Goal: Task Accomplishment & Management: Complete application form

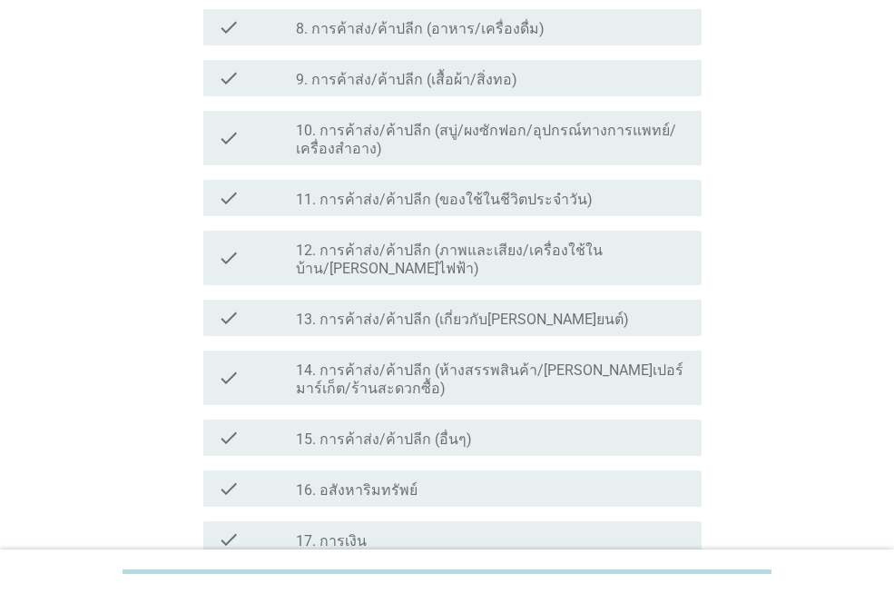
scroll to position [817, 0]
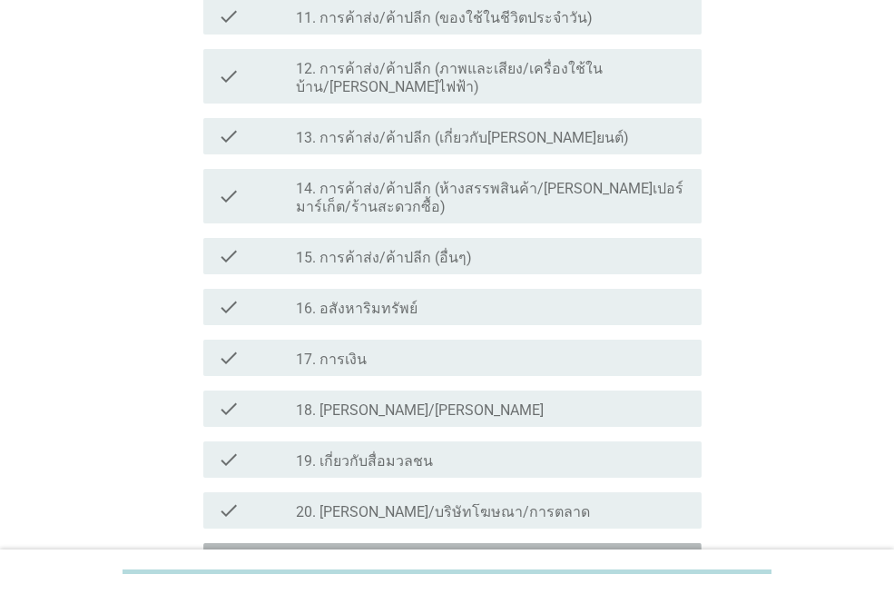
click at [367, 543] on div "check check_box_outline_blank 21. ไม่มีใครประกอบอาชีพในอุตสาหกรรมข้างต้น" at bounding box center [452, 561] width 498 height 36
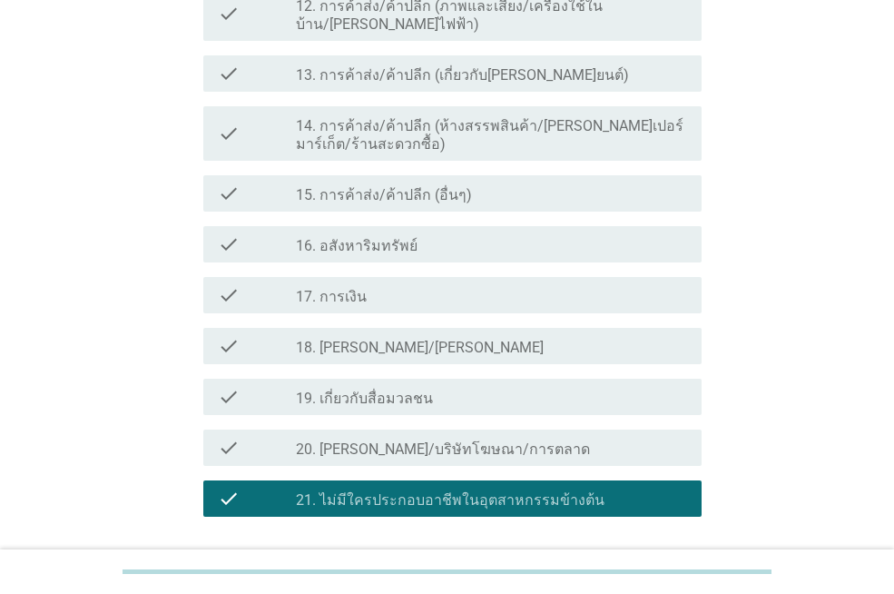
scroll to position [945, 0]
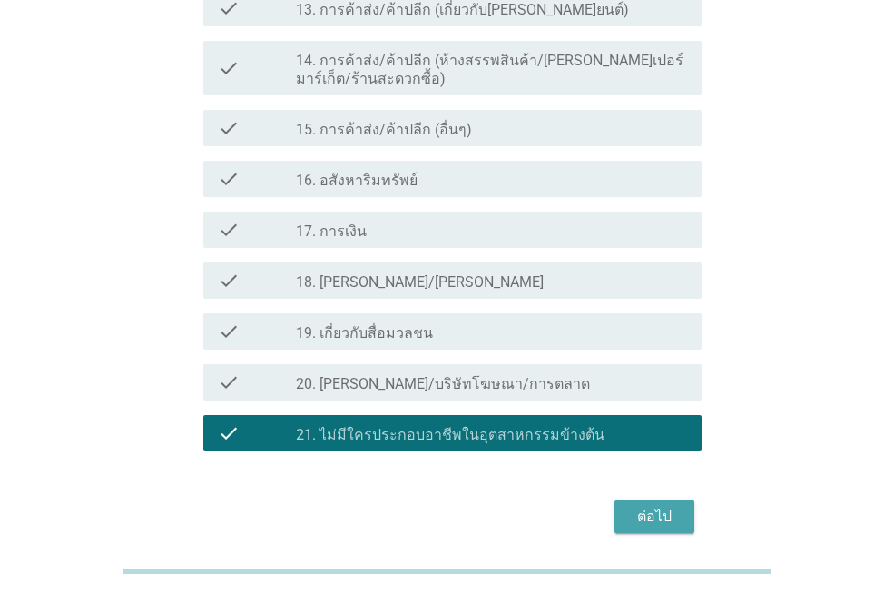
click at [653, 500] on button "ต่อไป" at bounding box center [654, 516] width 80 height 33
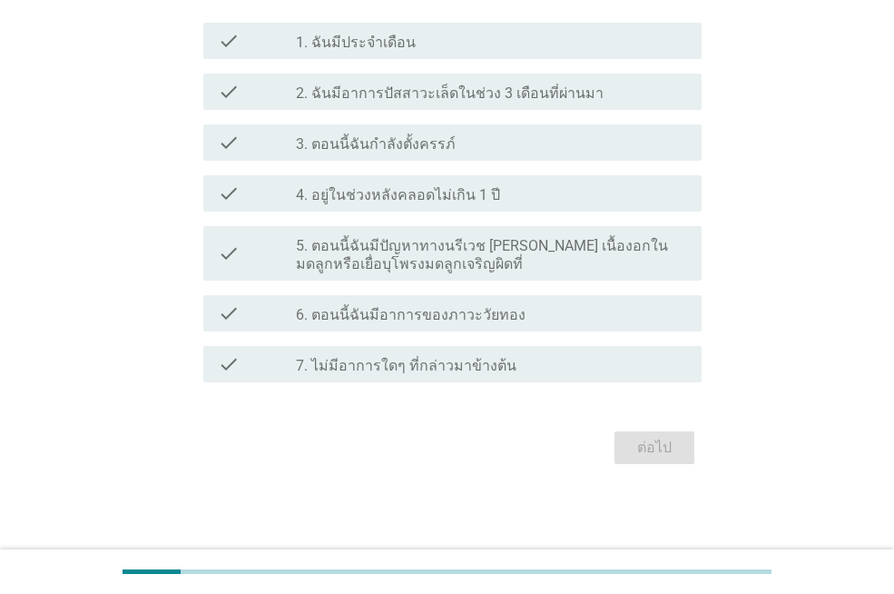
scroll to position [0, 0]
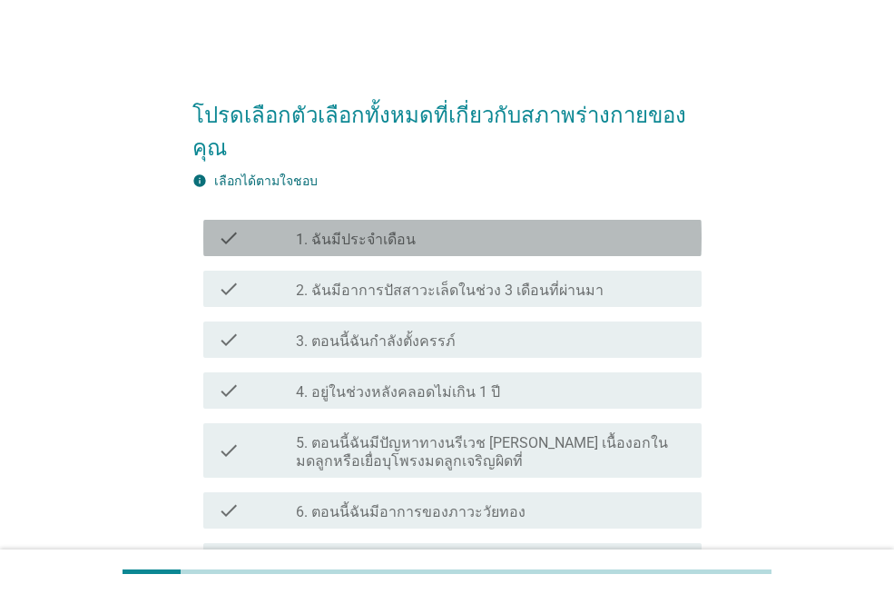
click at [348, 241] on label "1. ฉันมีประจำเดือน" at bounding box center [356, 240] width 120 height 18
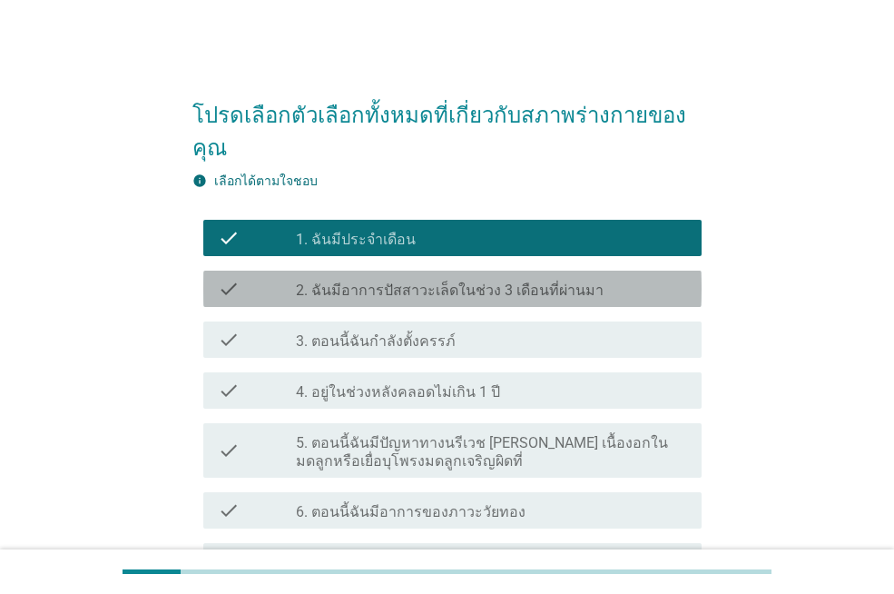
click at [441, 289] on label "2. ฉันมีอาการปัสสาวะเล็ดในช่วง 3 เดือนที่ผ่านมา" at bounding box center [450, 290] width 308 height 18
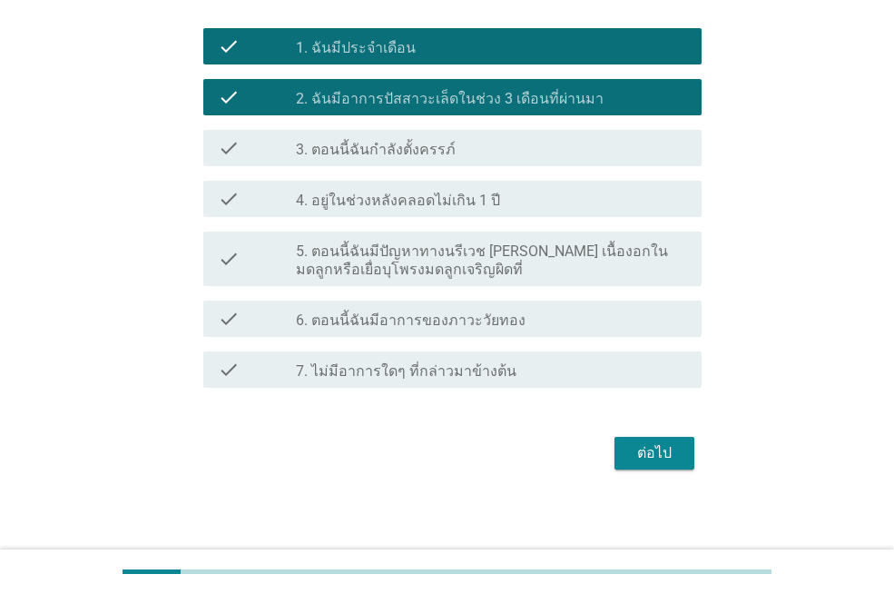
scroll to position [197, 0]
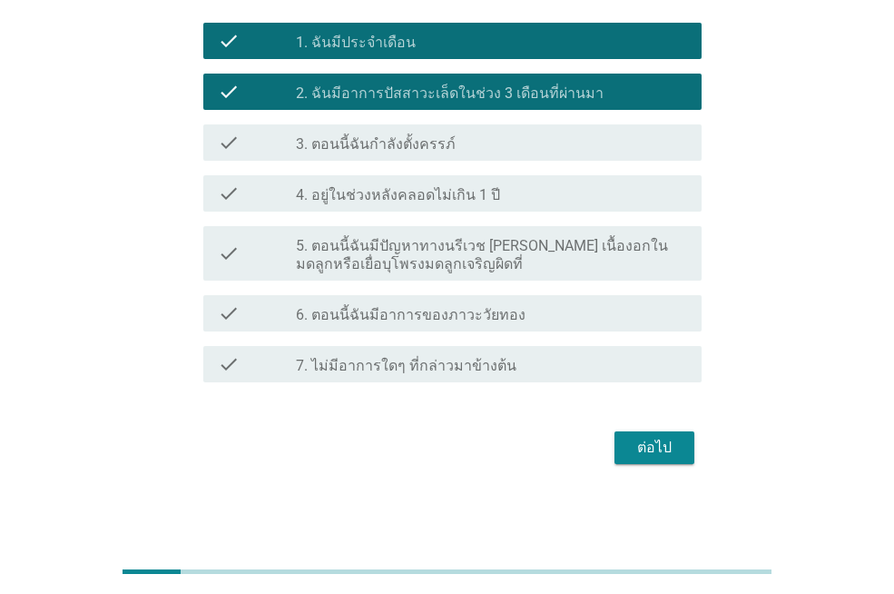
click at [655, 441] on div "ต่อไป" at bounding box center [654, 448] width 51 height 22
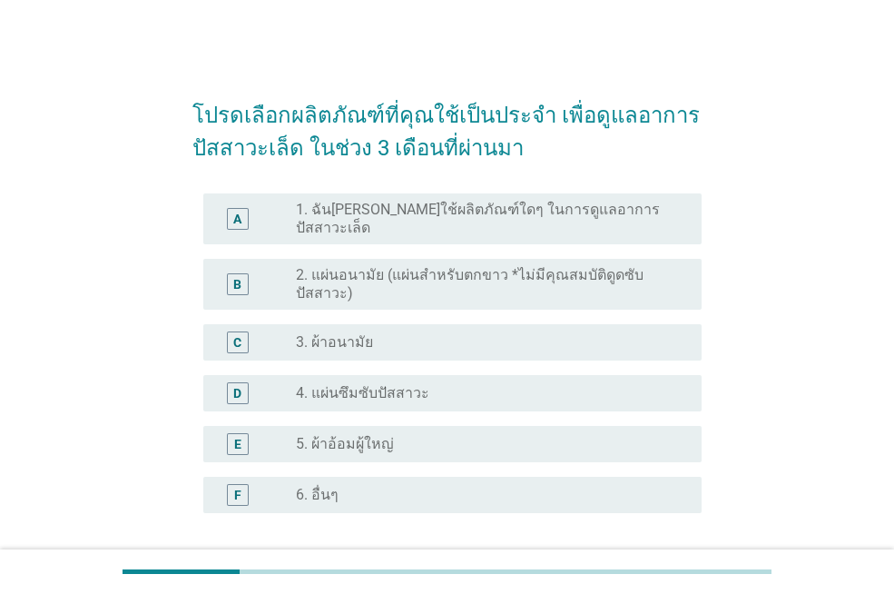
click at [347, 333] on label "3. ผ้าอนามัย" at bounding box center [334, 342] width 77 height 18
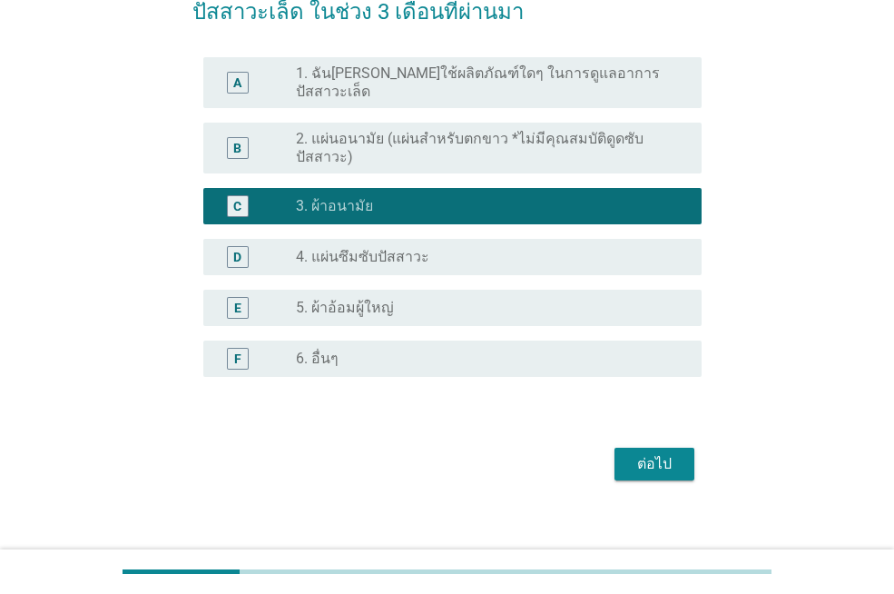
scroll to position [138, 0]
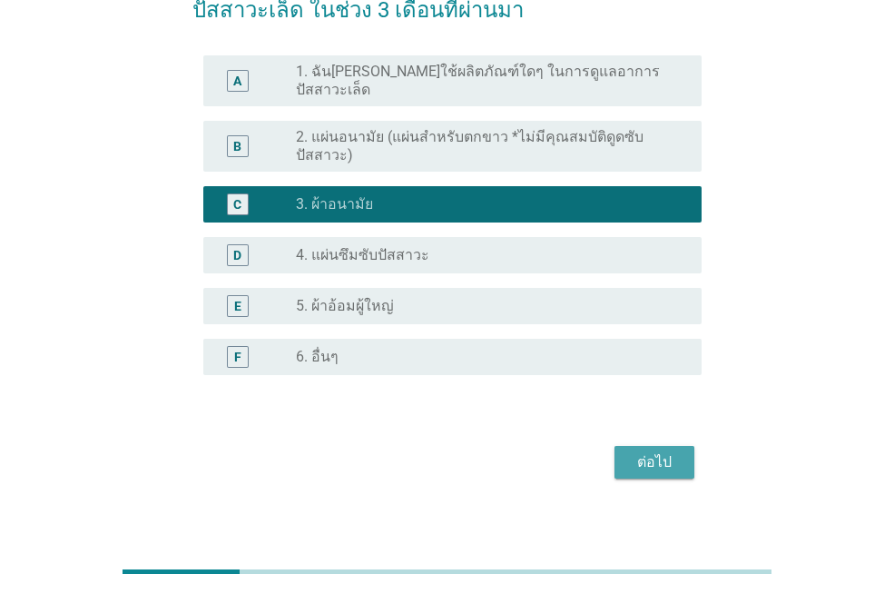
click at [633, 451] on div "ต่อไป" at bounding box center [654, 462] width 51 height 22
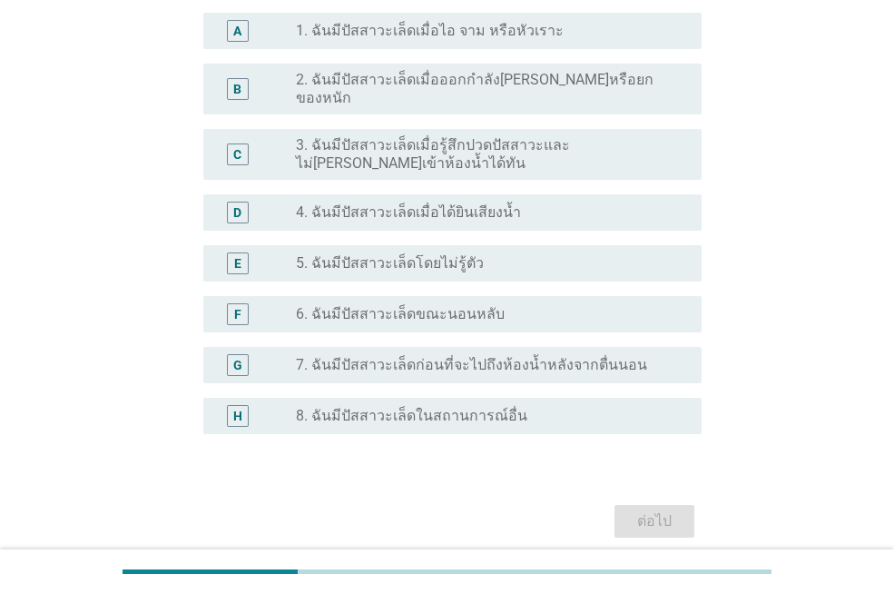
scroll to position [240, 0]
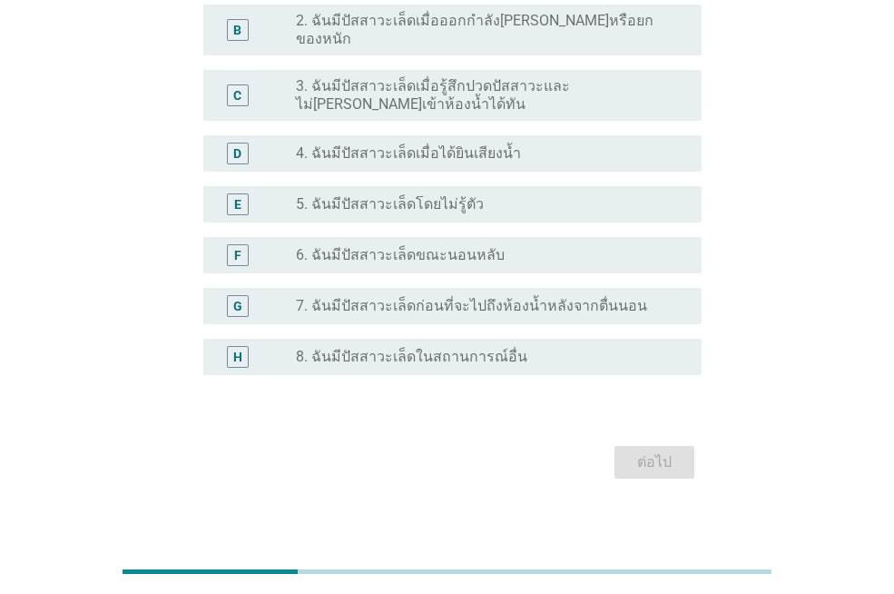
click at [398, 144] on label "4. ฉันมีปัสสาวะเล็ดเมื่อได้ยินเสียงน้ำ" at bounding box center [408, 153] width 225 height 18
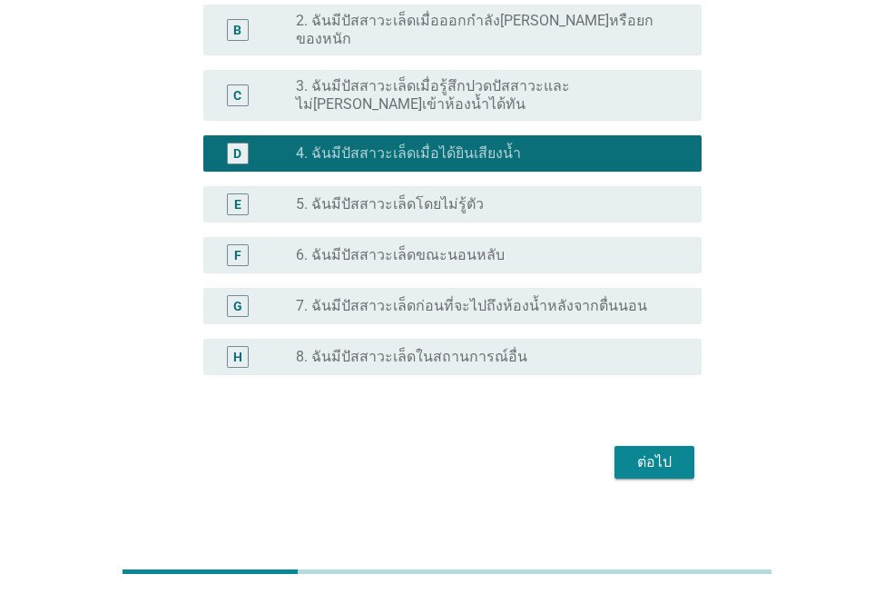
click at [544, 348] on div "radio_button_unchecked 8. ฉันมีปัสสาวะเล็ดในสถานการณ์อื่น" at bounding box center [484, 357] width 377 height 18
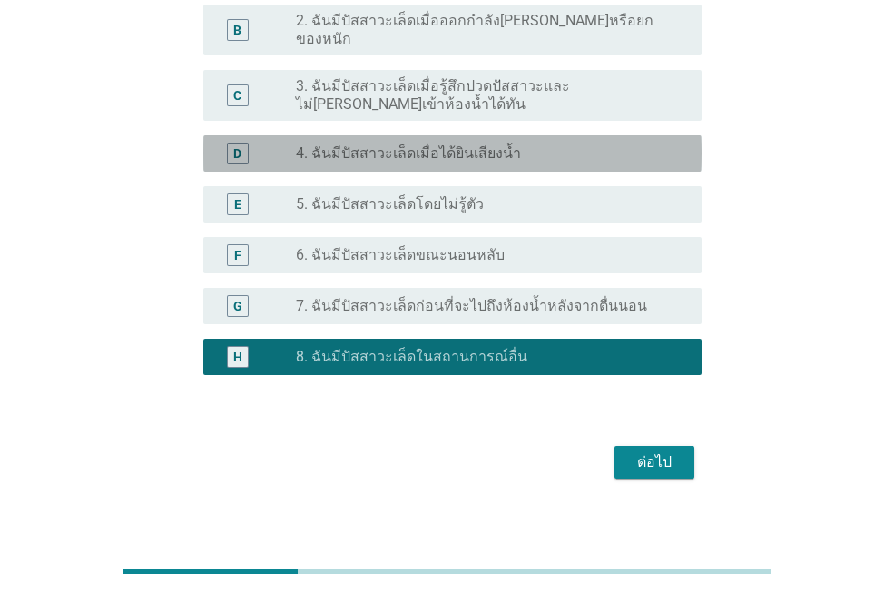
click at [452, 144] on label "4. ฉันมีปัสสาวะเล็ดเมื่อได้ยินเสียงน้ำ" at bounding box center [408, 153] width 225 height 18
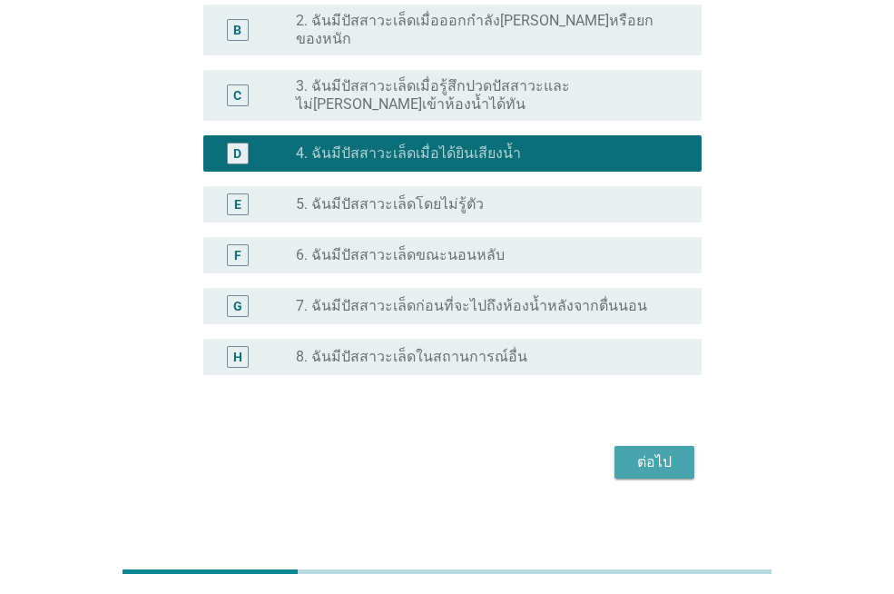
click at [641, 451] on div "ต่อไป" at bounding box center [654, 462] width 51 height 22
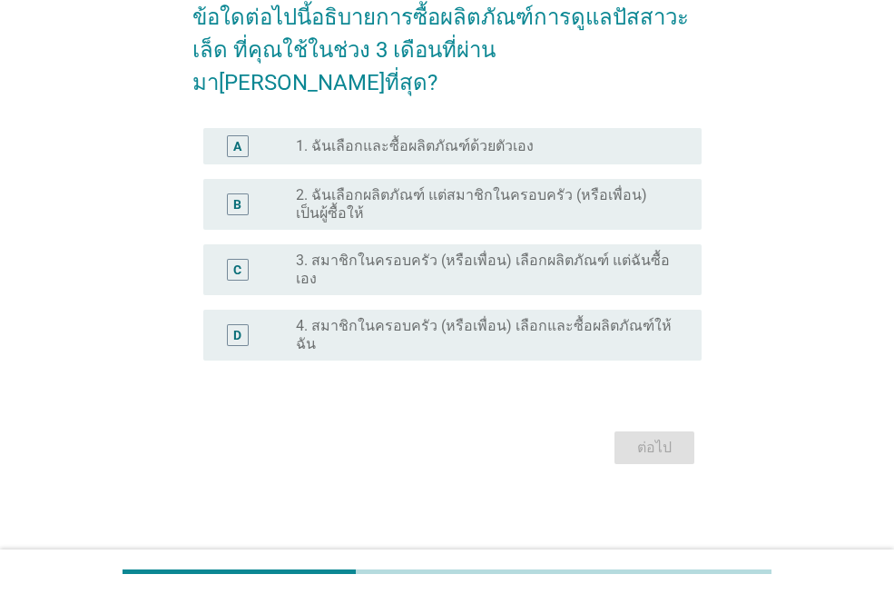
scroll to position [0, 0]
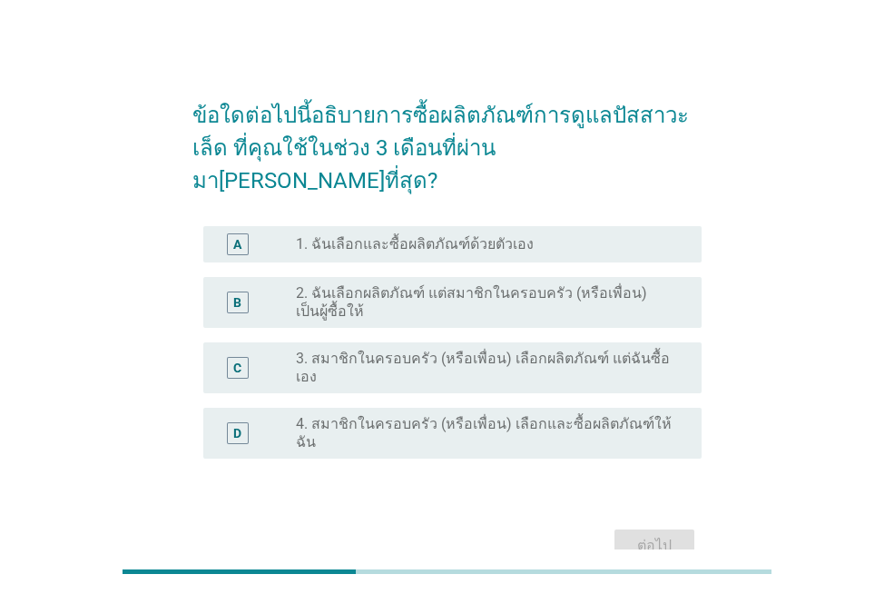
click at [455, 233] on div "radio_button_unchecked 1. ฉันเลือกและซื้อผลิตภัณฑ์ด้วยตัวเอง" at bounding box center [491, 244] width 391 height 22
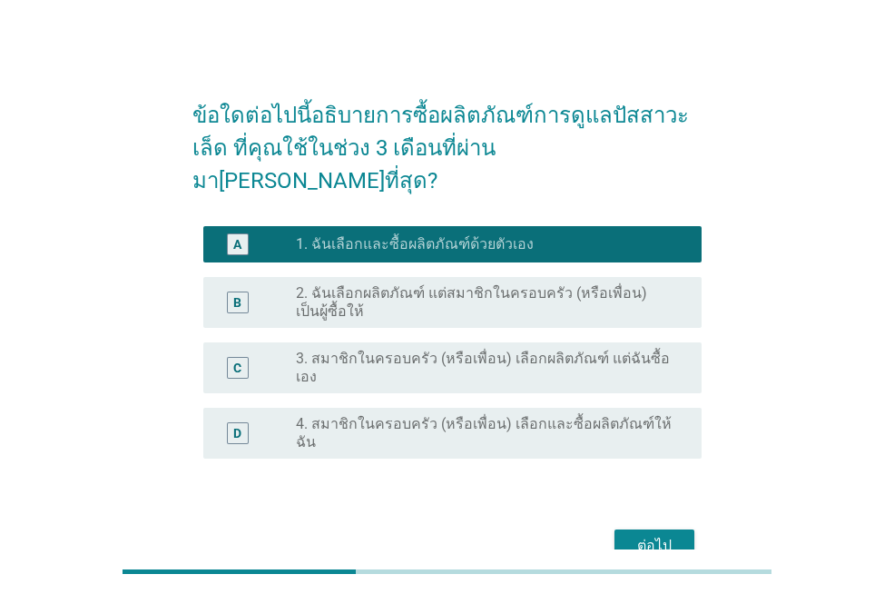
click at [658, 535] on div "ต่อไป" at bounding box center [654, 546] width 51 height 22
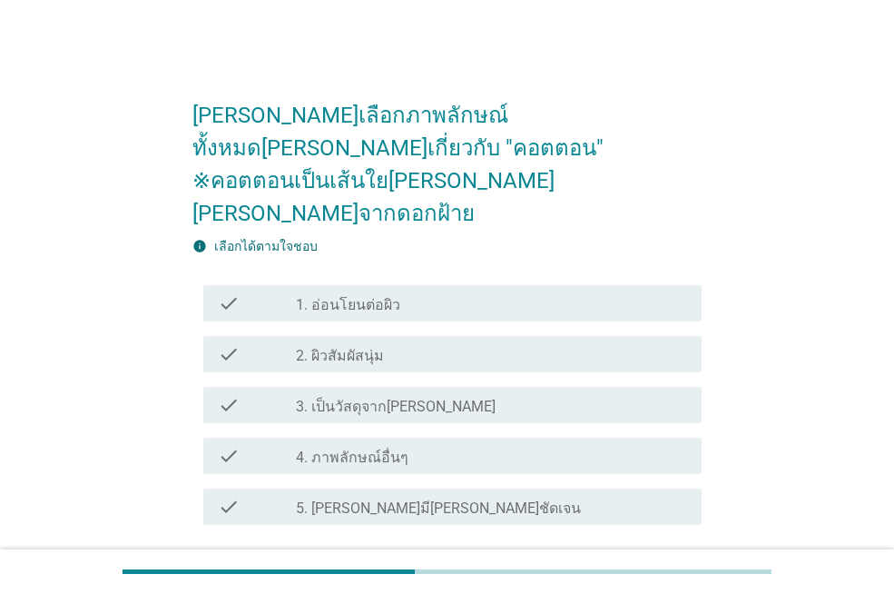
click at [356, 296] on label "1. อ่อนโยนต่อผิว" at bounding box center [348, 305] width 104 height 18
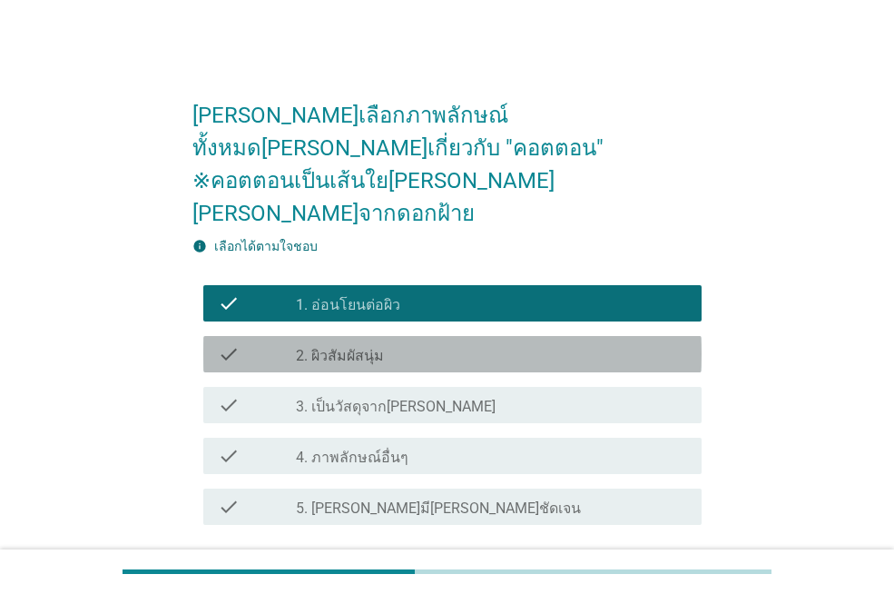
click at [441, 343] on div "check_box_outline_blank 2. ผิวสัมผัสนุ่ม" at bounding box center [491, 354] width 391 height 22
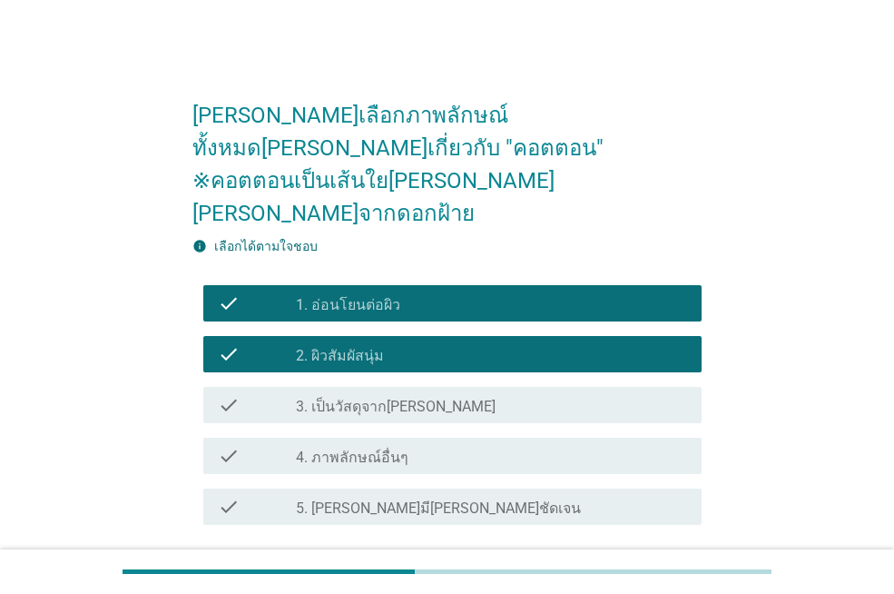
click at [655, 579] on div "ต่อไป" at bounding box center [654, 590] width 51 height 22
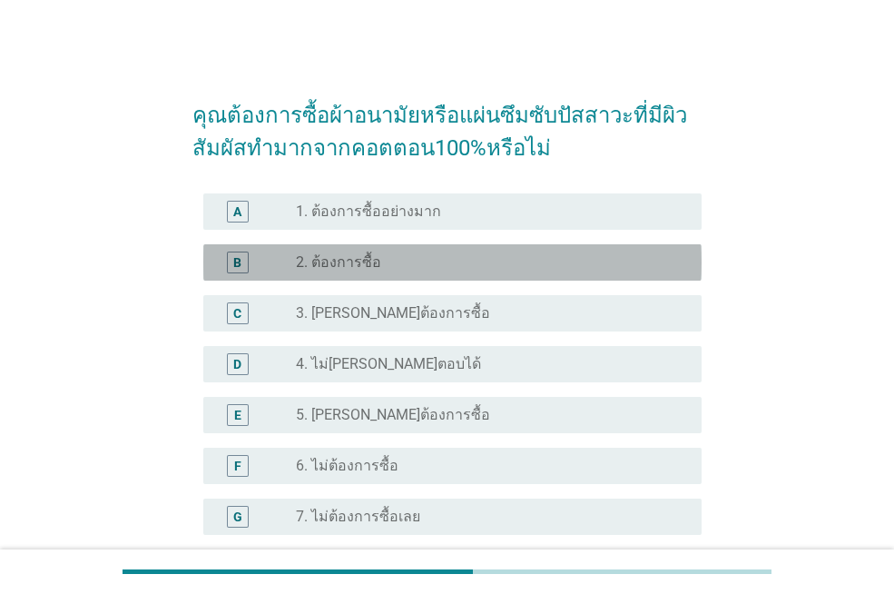
click at [378, 263] on div "radio_button_unchecked 2. ต้องการซื้อ" at bounding box center [484, 262] width 377 height 18
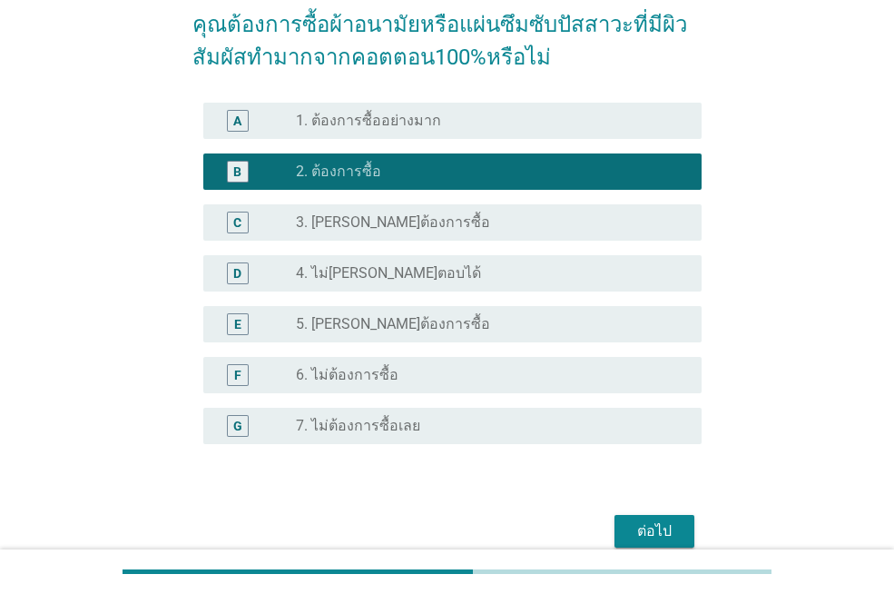
scroll to position [174, 0]
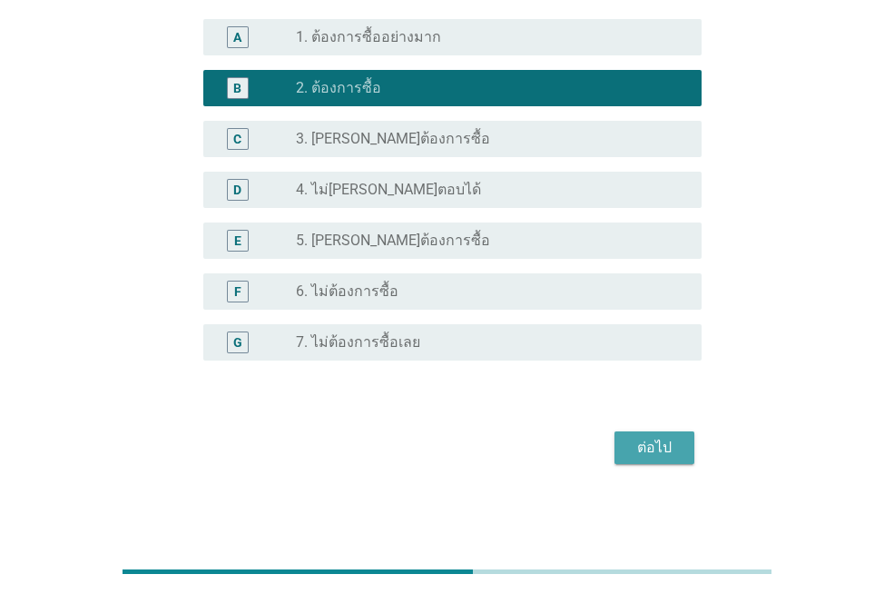
click at [668, 444] on div "ต่อไป" at bounding box center [654, 448] width 51 height 22
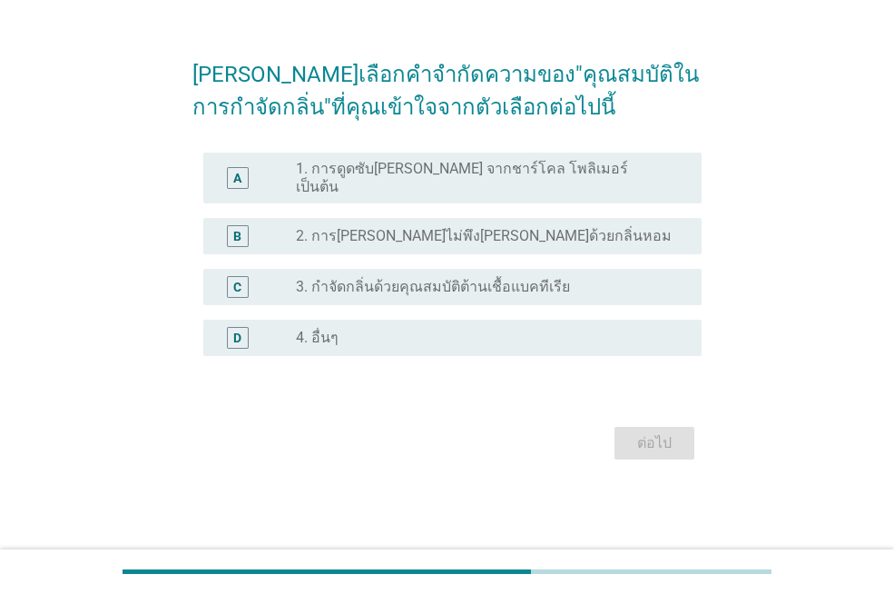
scroll to position [0, 0]
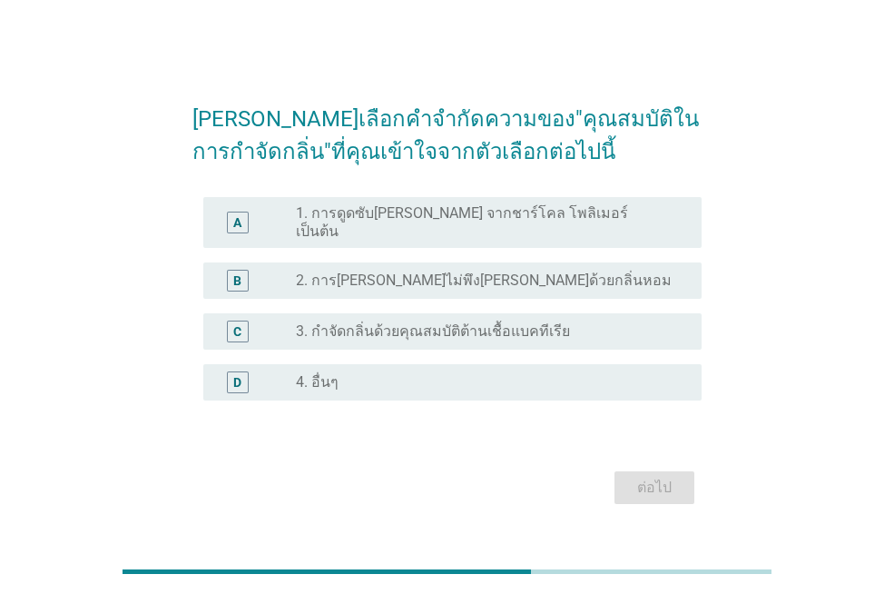
click at [365, 217] on label "1. การดูดซับ[PERSON_NAME] จากชาร์โคล โพลิเมอร์ เป็นต้น" at bounding box center [484, 222] width 377 height 36
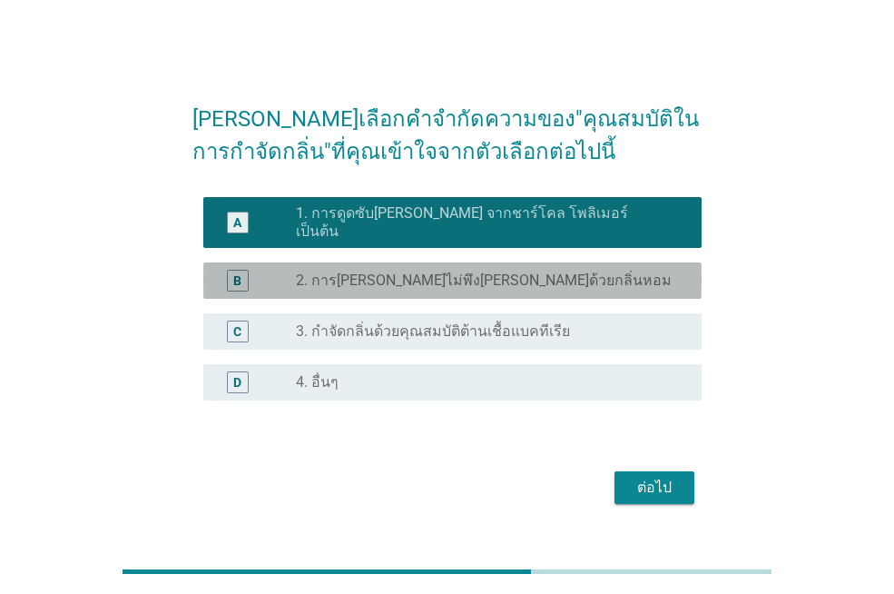
click at [365, 278] on label "2. การ[PERSON_NAME]ไม่พึง[PERSON_NAME]ด้วยกลิ่นหอม" at bounding box center [484, 280] width 376 height 18
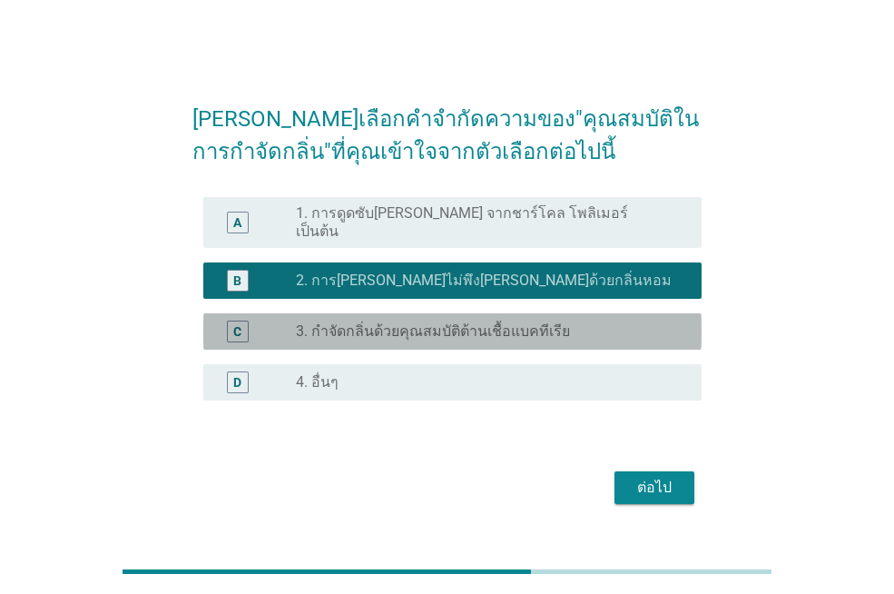
drag, startPoint x: 485, startPoint y: 309, endPoint x: 484, endPoint y: 319, distance: 9.1
click at [484, 315] on div "C radio_button_unchecked 3. กำจัดกลิ่นด้วยคุณสมบัติต้านเชื้อแบคทีเรีย" at bounding box center [452, 331] width 498 height 36
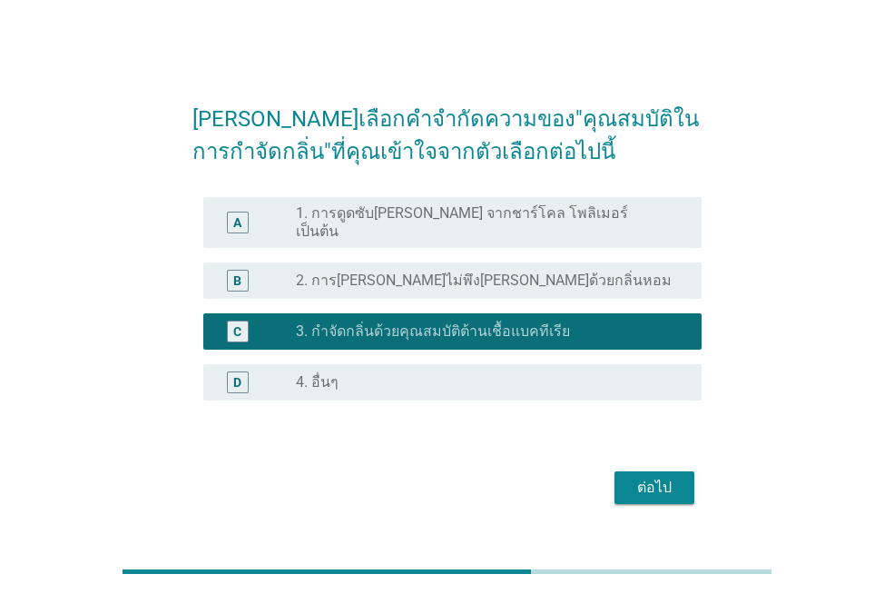
click at [668, 498] on div "ต่อไป" at bounding box center [446, 488] width 509 height 44
click at [669, 491] on button "ต่อไป" at bounding box center [654, 487] width 80 height 33
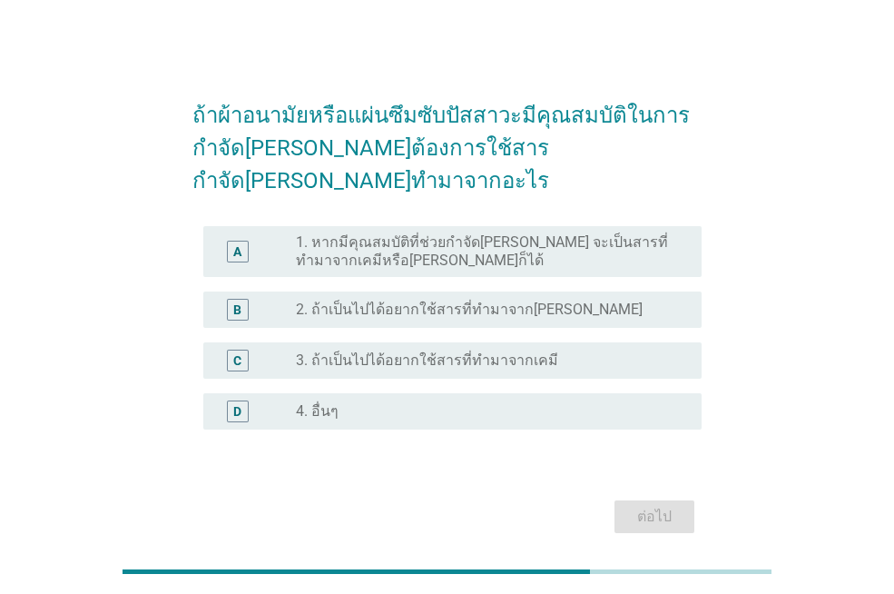
click at [304, 239] on label "1. หากมีคุณสมบัติที่ช่วยกำจัด[PERSON_NAME] จะเป็นสารที่ทำมาจากเคมีหรือ[PERSON_N…" at bounding box center [484, 251] width 377 height 36
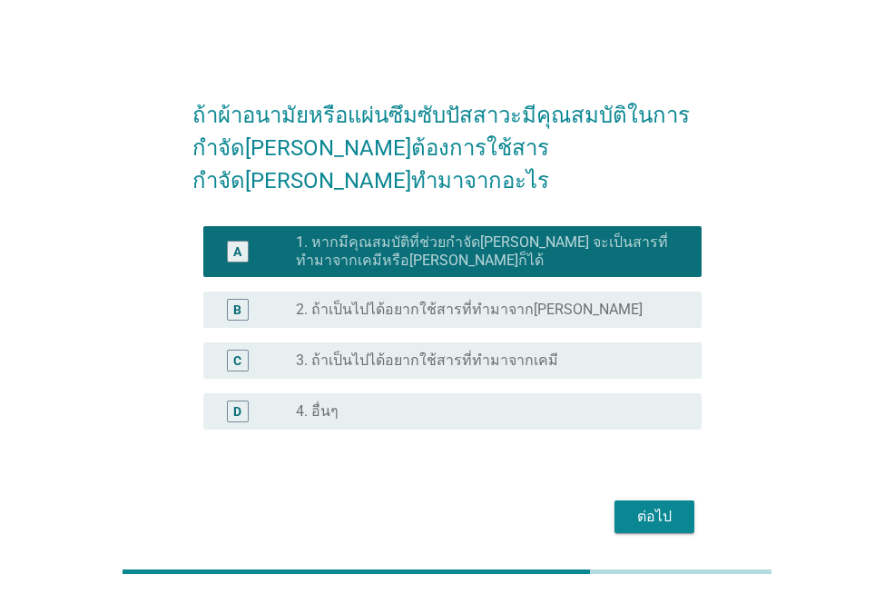
click at [453, 299] on div "radio_button_unchecked 2. ถ้าเป็นไปได้อยากใช้สารที่ทำมาจาก[PERSON_NAME]" at bounding box center [491, 310] width 391 height 22
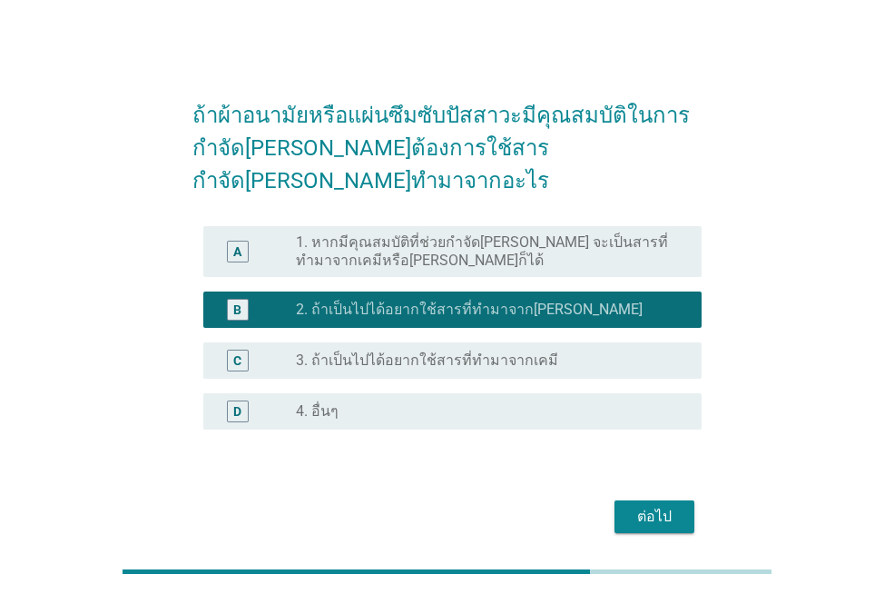
click at [489, 233] on label "1. หากมีคุณสมบัติที่ช่วยกำจัด[PERSON_NAME] จะเป็นสารที่ทำมาจากเคมีหรือ[PERSON_N…" at bounding box center [484, 251] width 377 height 36
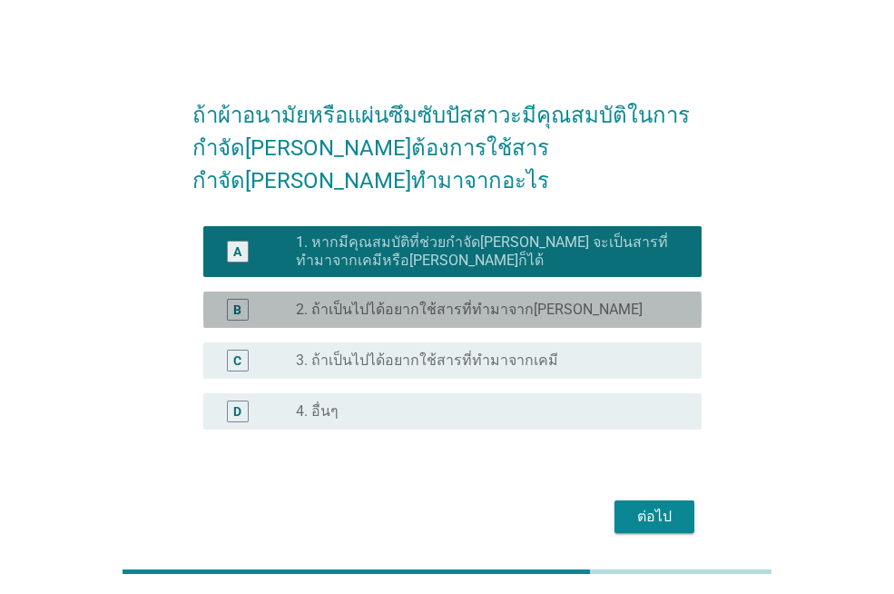
click at [459, 300] on label "2. ถ้าเป็นไปได้อยากใช้สารที่ทำมาจาก[PERSON_NAME]" at bounding box center [469, 309] width 347 height 18
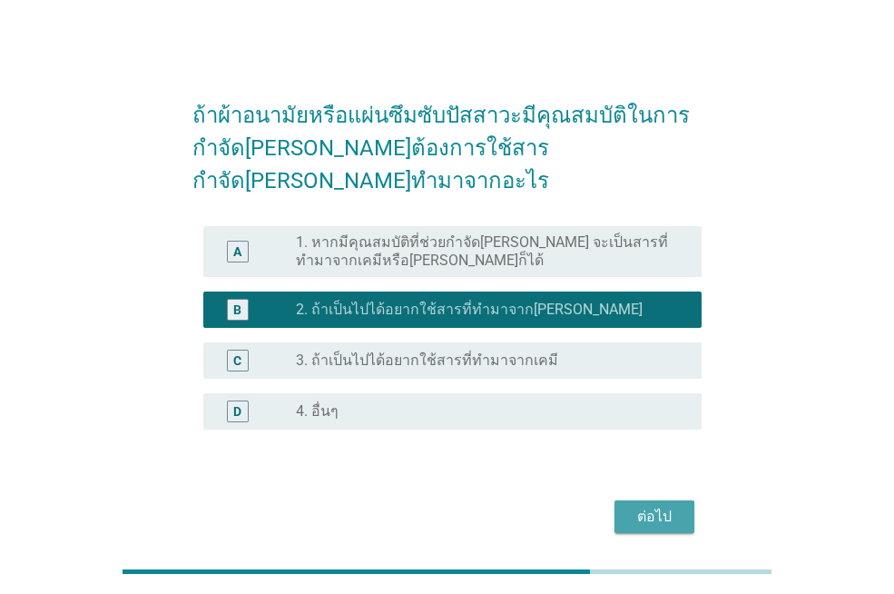
click at [653, 506] on div "ต่อไป" at bounding box center [654, 517] width 51 height 22
